Goal: Task Accomplishment & Management: Manage account settings

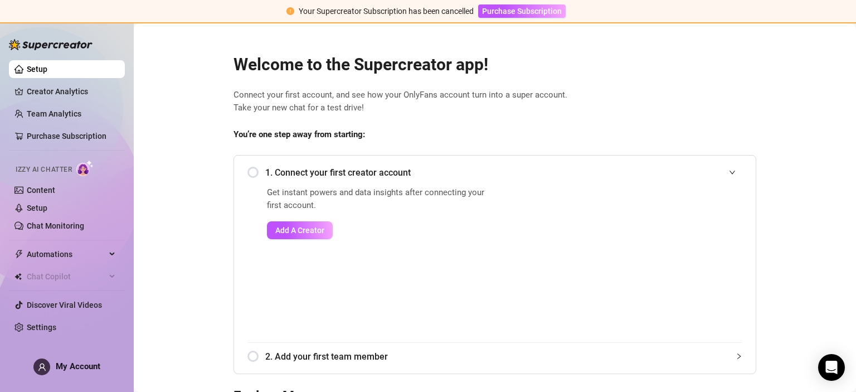
click at [78, 365] on span "My Account" at bounding box center [78, 366] width 45 height 10
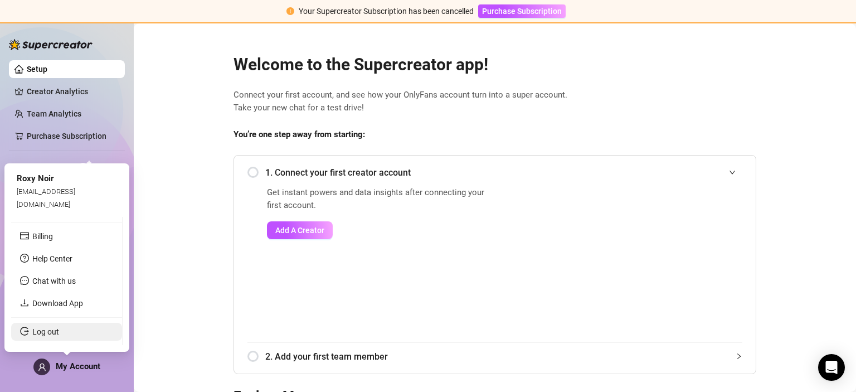
click at [59, 329] on link "Log out" at bounding box center [45, 331] width 27 height 9
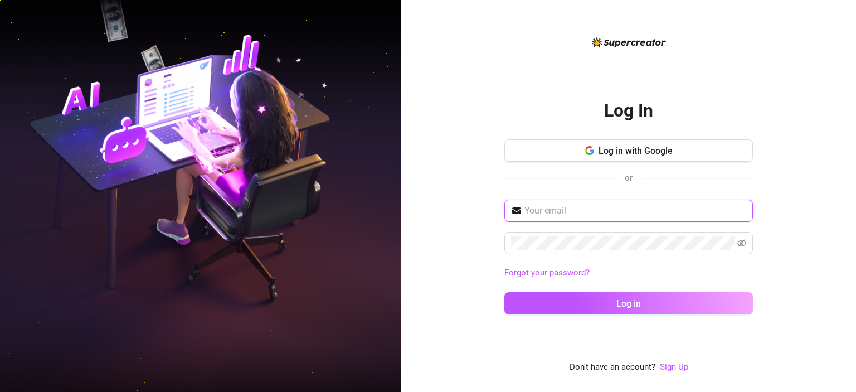
click at [562, 217] on input "text" at bounding box center [635, 210] width 222 height 13
type input "wateraddict35@gmail.com"
click at [504, 292] on button "Log in" at bounding box center [628, 303] width 248 height 22
